Goal: Navigation & Orientation: Find specific page/section

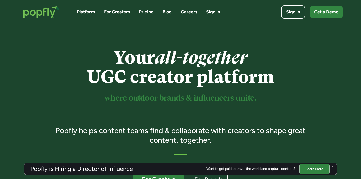
click at [93, 11] on link "Platform" at bounding box center [86, 12] width 18 height 6
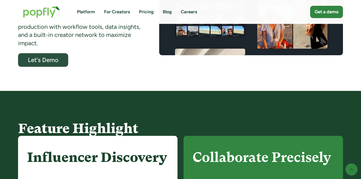
scroll to position [186, 0]
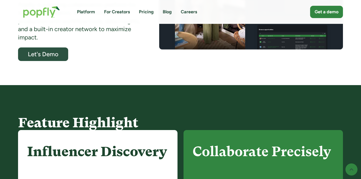
click at [164, 14] on link "Blog" at bounding box center [167, 12] width 9 height 6
